Goal: Check status

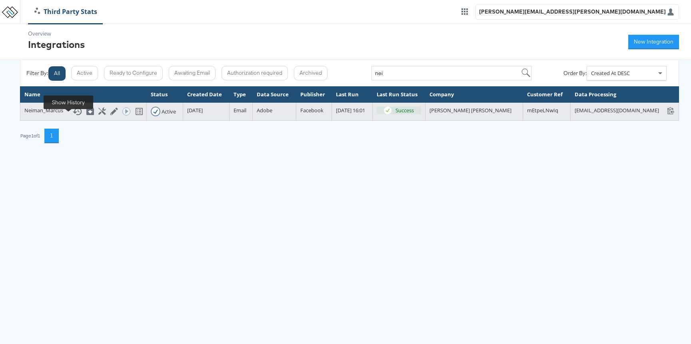
click at [72, 116] on icon at bounding box center [77, 112] width 10 height 10
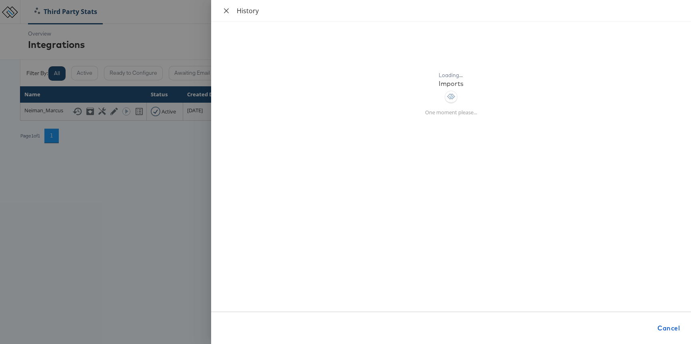
click at [226, 10] on icon "close" at bounding box center [226, 10] width 5 height 5
